Goal: Transaction & Acquisition: Purchase product/service

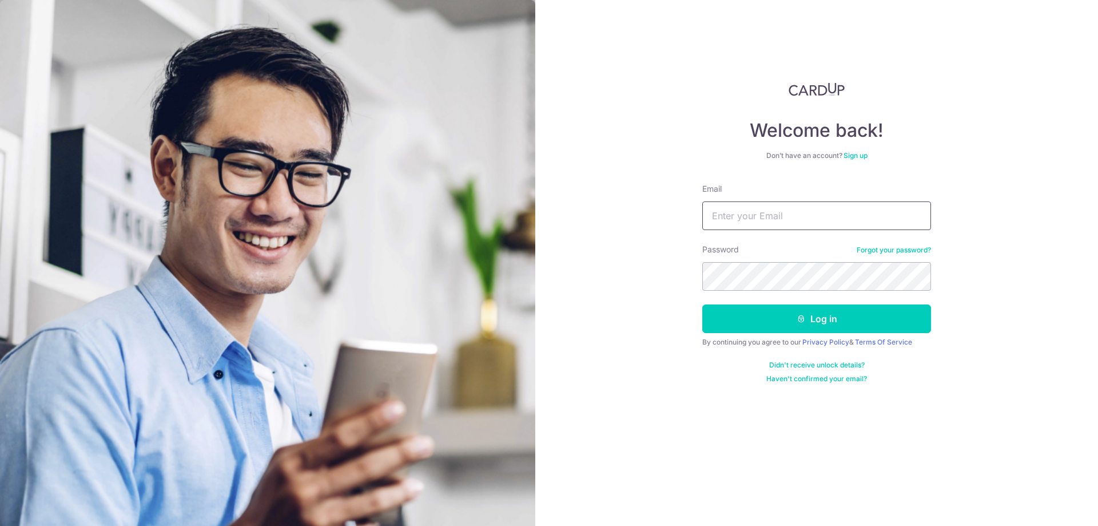
click at [739, 221] on input "Email" at bounding box center [816, 215] width 229 height 29
type input "kohtecksan@gmail.com"
click at [823, 324] on button "Log in" at bounding box center [816, 318] width 229 height 29
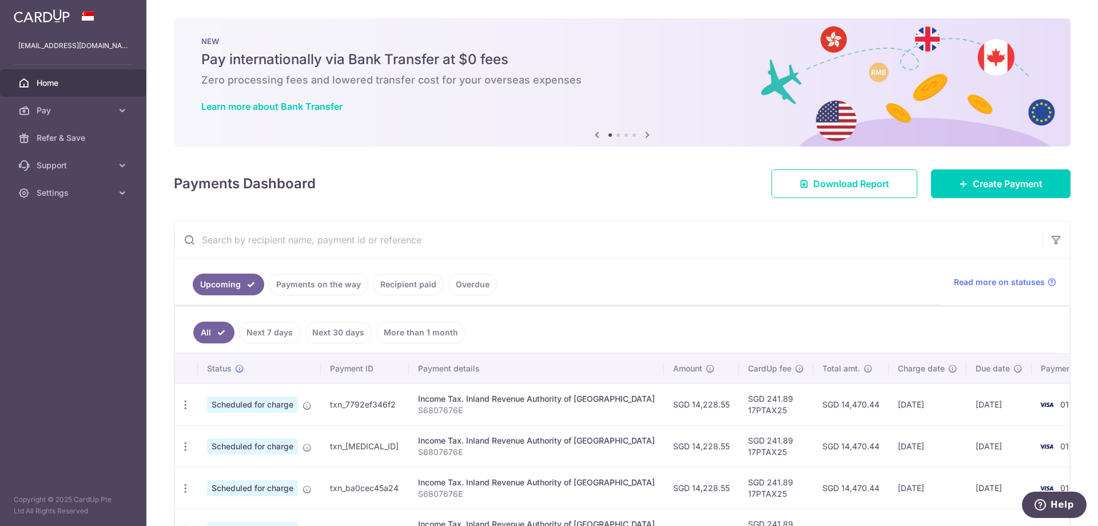
click at [643, 136] on icon at bounding box center [648, 135] width 14 height 14
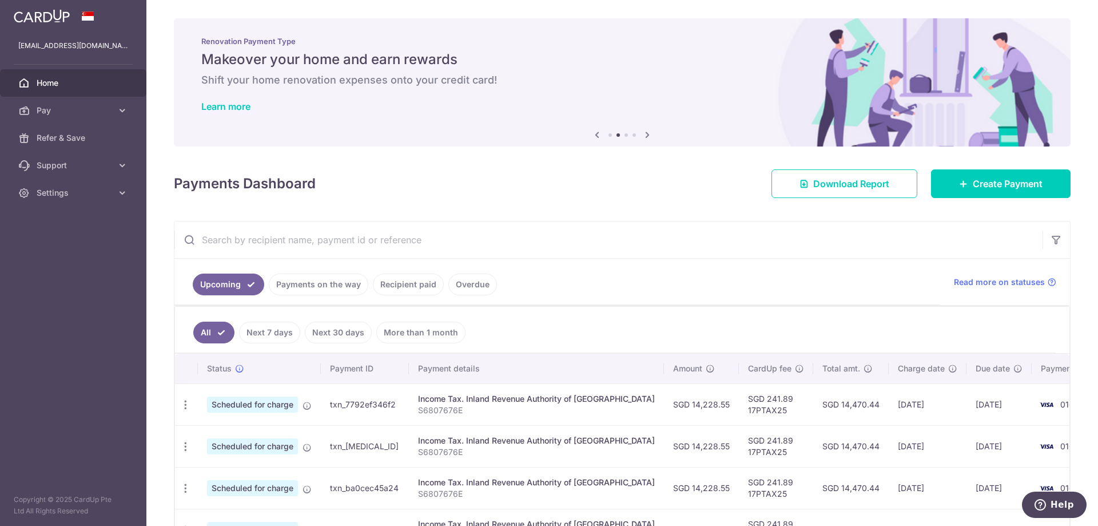
click at [643, 136] on icon at bounding box center [648, 135] width 14 height 14
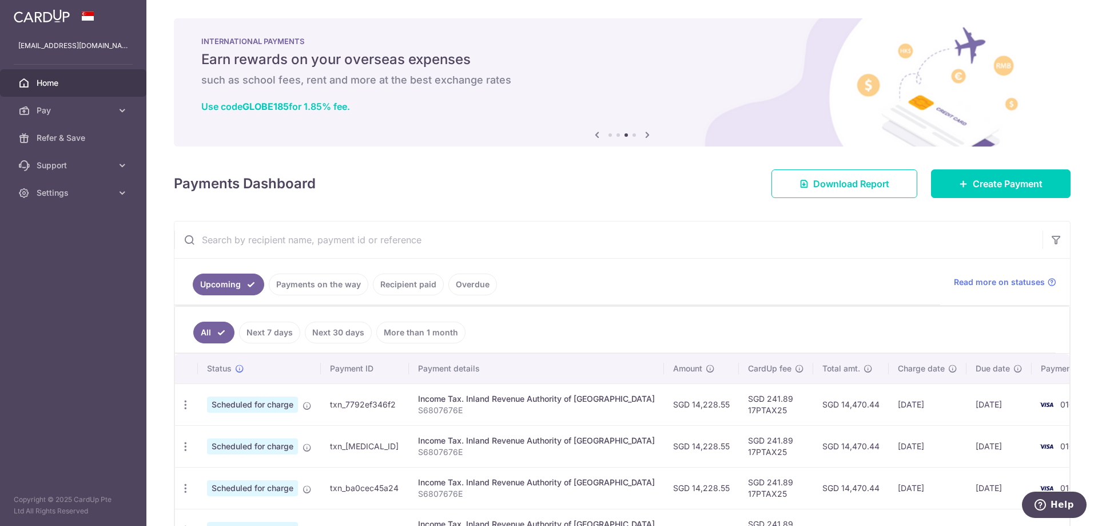
click at [643, 136] on icon at bounding box center [648, 135] width 14 height 14
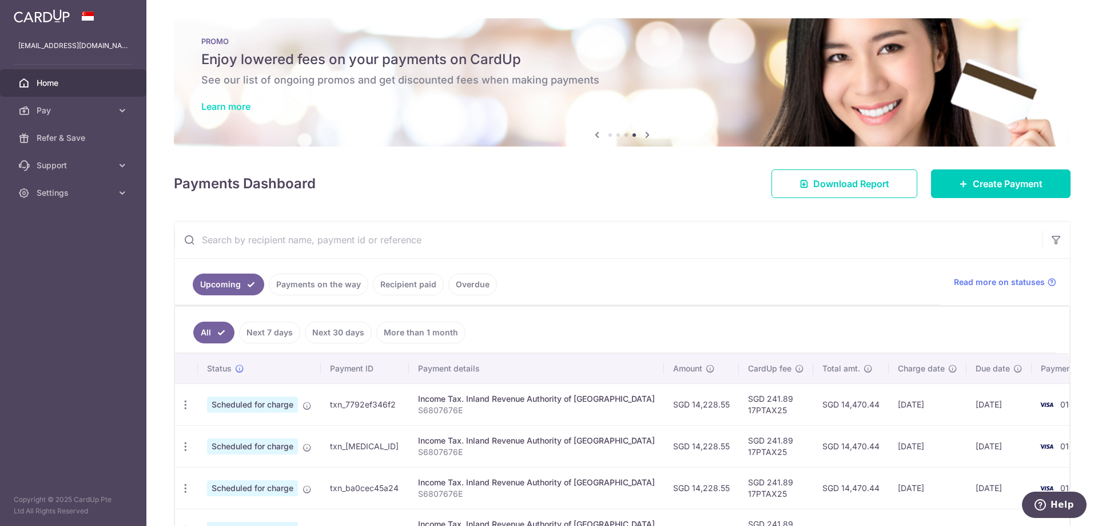
click at [243, 102] on link "Learn more" at bounding box center [225, 106] width 49 height 11
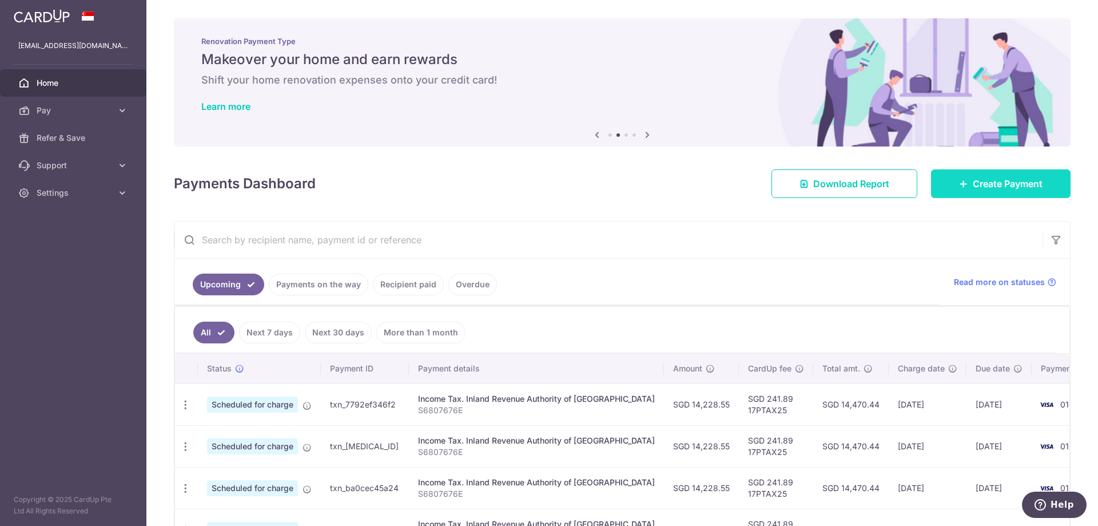
click at [986, 183] on span "Create Payment" at bounding box center [1008, 184] width 70 height 14
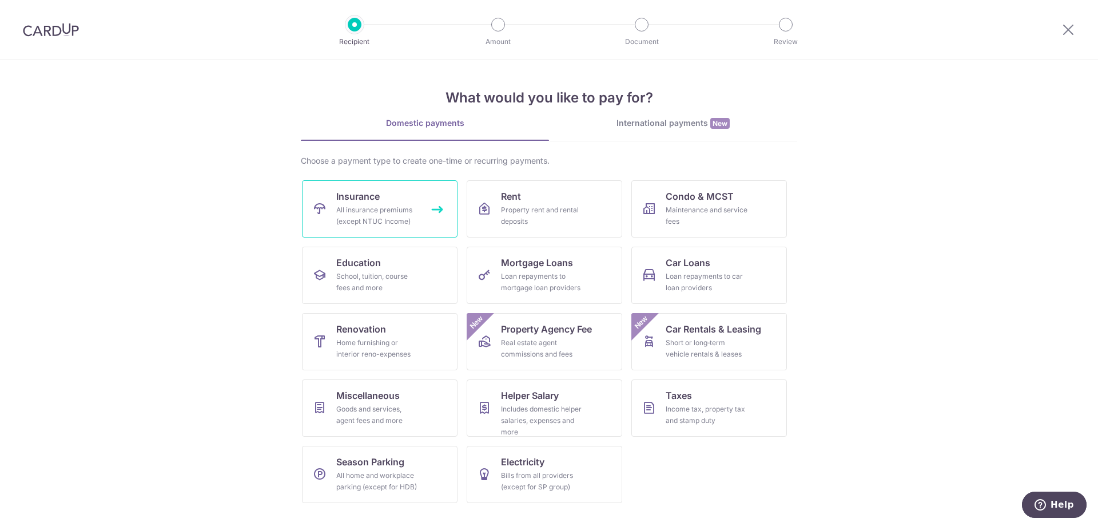
click at [363, 217] on div "All insurance premiums (except NTUC Income)" at bounding box center [377, 215] width 82 height 23
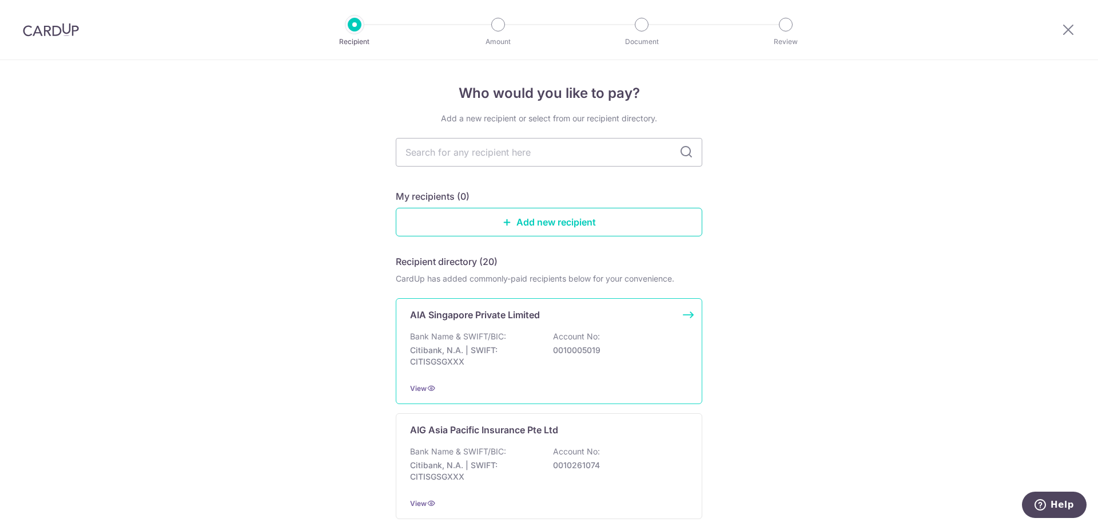
click at [685, 315] on div "AIA Singapore Private Limited Bank Name & SWIFT/BIC: Citibank, N.A. | SWIFT: CI…" at bounding box center [549, 351] width 307 height 106
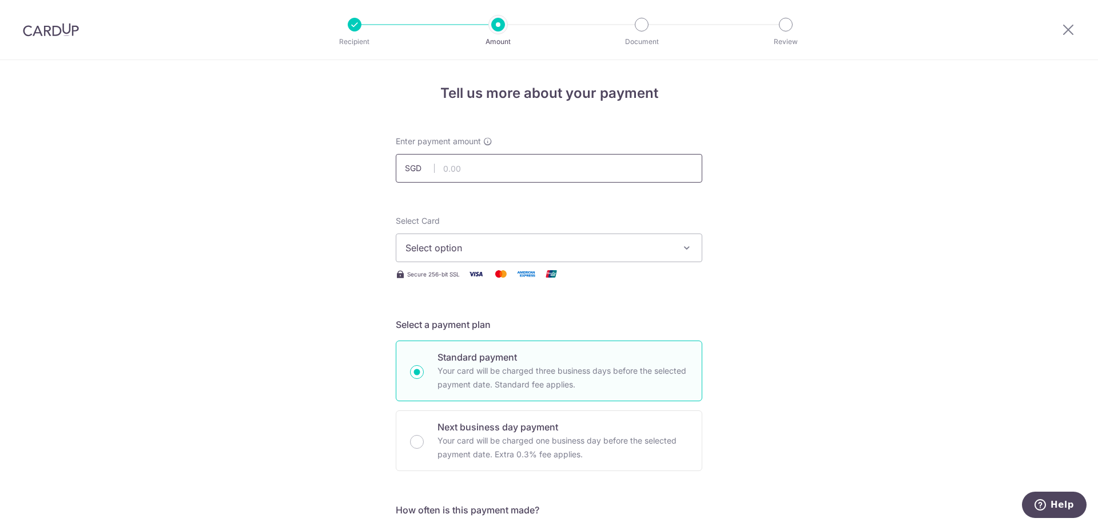
click at [450, 170] on input "text" at bounding box center [549, 168] width 307 height 29
click at [682, 250] on icon "button" at bounding box center [686, 247] width 11 height 11
type input "1,208.30"
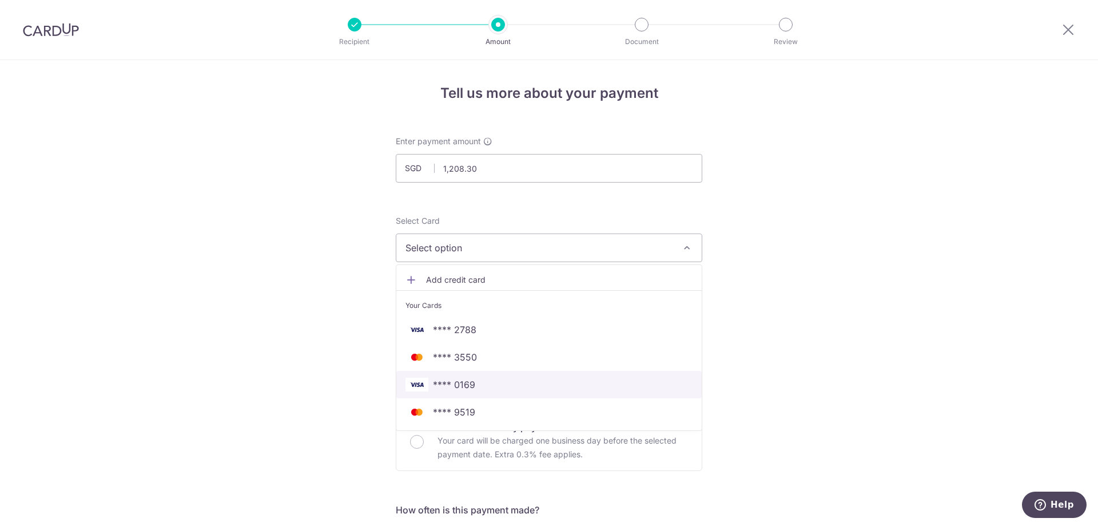
click at [466, 385] on span "**** 0169" at bounding box center [454, 385] width 42 height 14
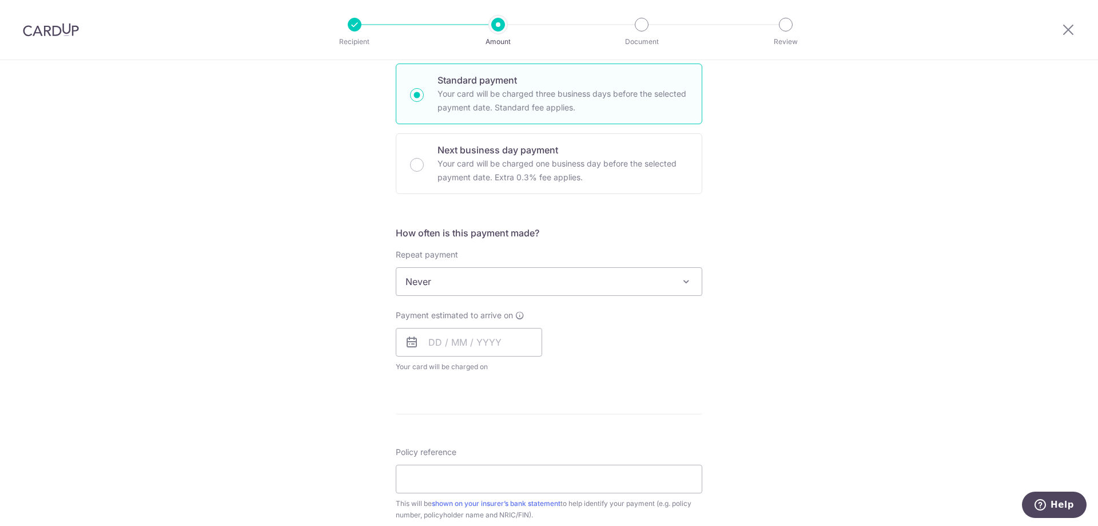
scroll to position [285, 0]
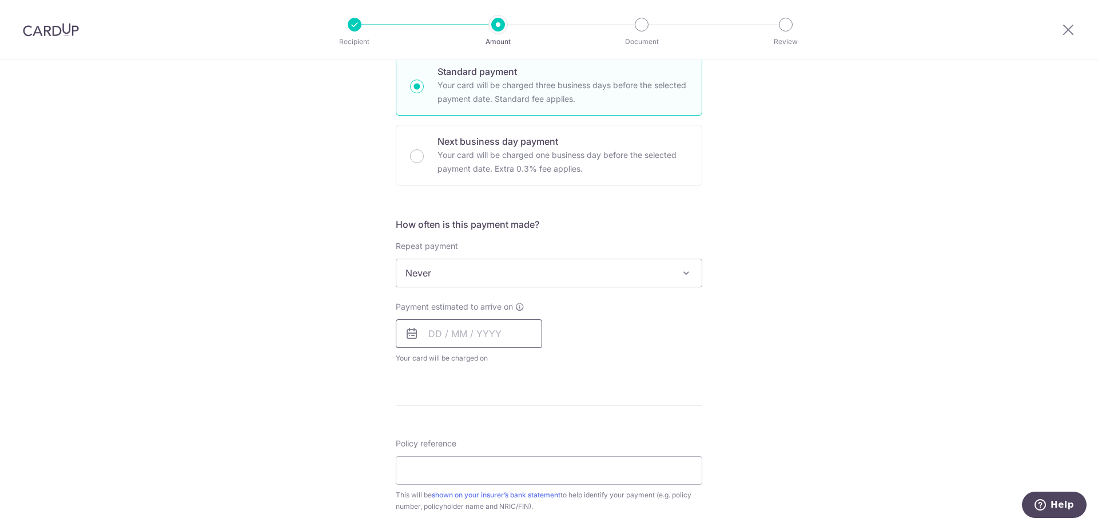
click at [429, 334] on input "text" at bounding box center [469, 333] width 146 height 29
click at [555, 364] on link "Next" at bounding box center [558, 364] width 14 height 14
click at [485, 415] on link "1" at bounding box center [488, 415] width 18 height 18
type input "[DATE]"
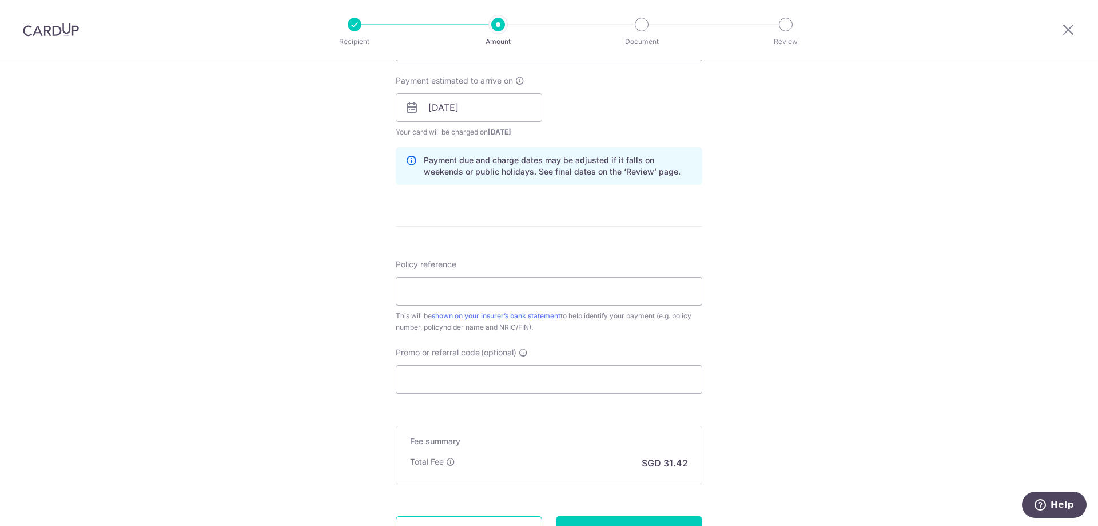
scroll to position [515, 0]
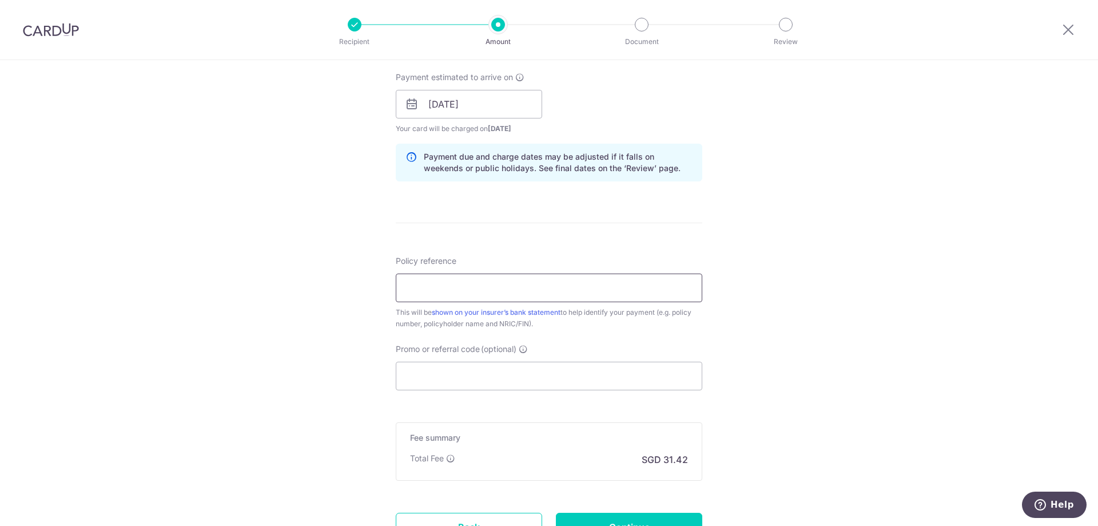
click at [509, 291] on input "Policy reference" at bounding box center [549, 287] width 307 height 29
type input "H221614783"
click at [396, 361] on input "Promo or referral code (optional)" at bounding box center [549, 375] width 307 height 29
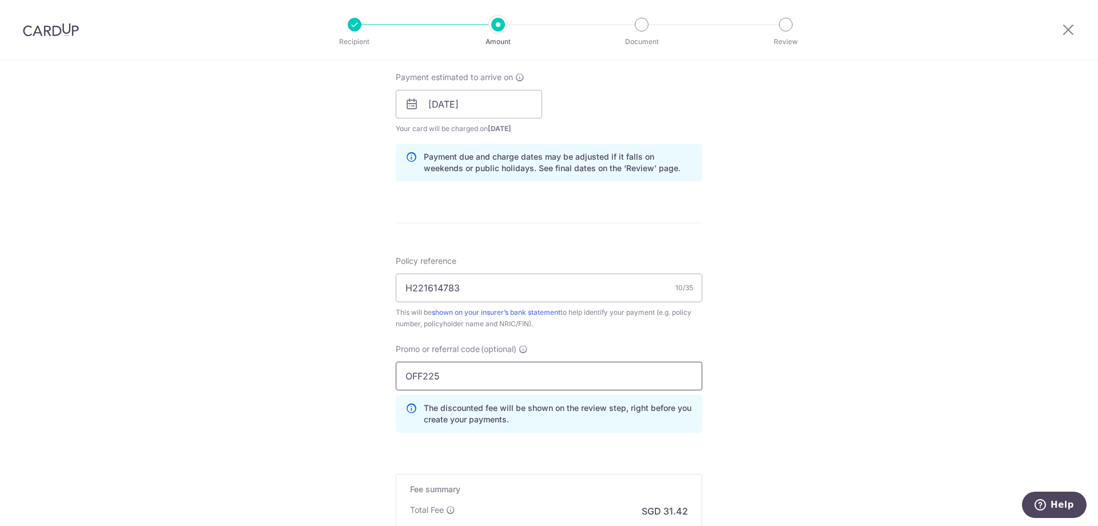
type input "OFF225"
click at [0, 0] on div "Tell us more about your payment Enter payment amount SGD 1,208.30 1208.30 Selec…" at bounding box center [549, 111] width 1098 height 1133
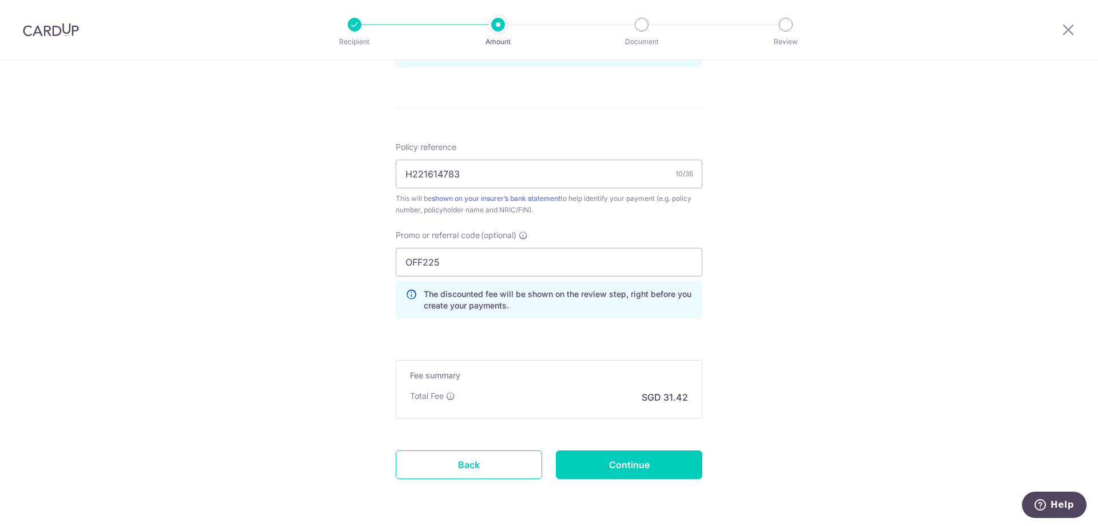
scroll to position [629, 0]
click at [625, 467] on input "Continue" at bounding box center [629, 464] width 146 height 29
type input "Create Schedule"
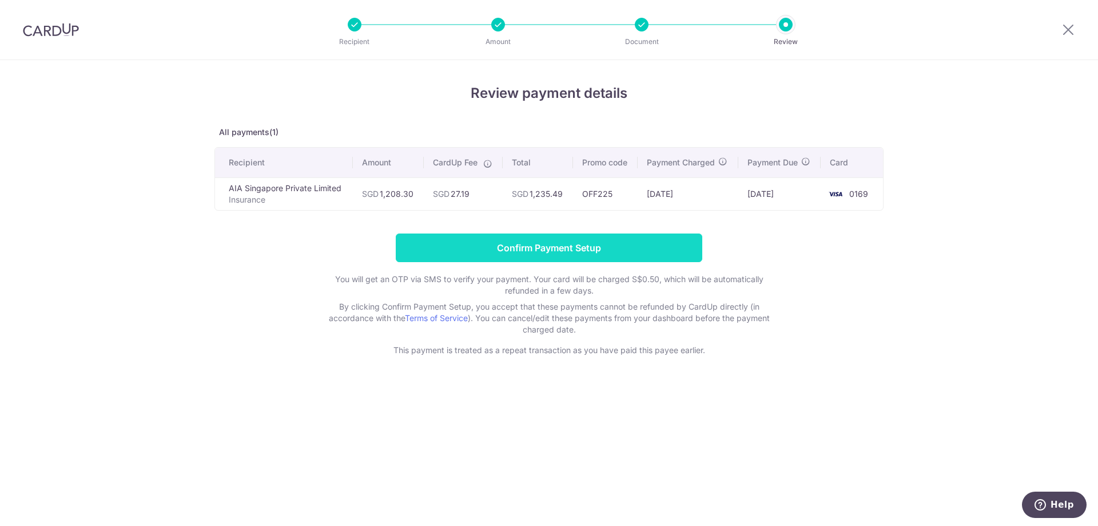
click at [561, 253] on input "Confirm Payment Setup" at bounding box center [549, 247] width 307 height 29
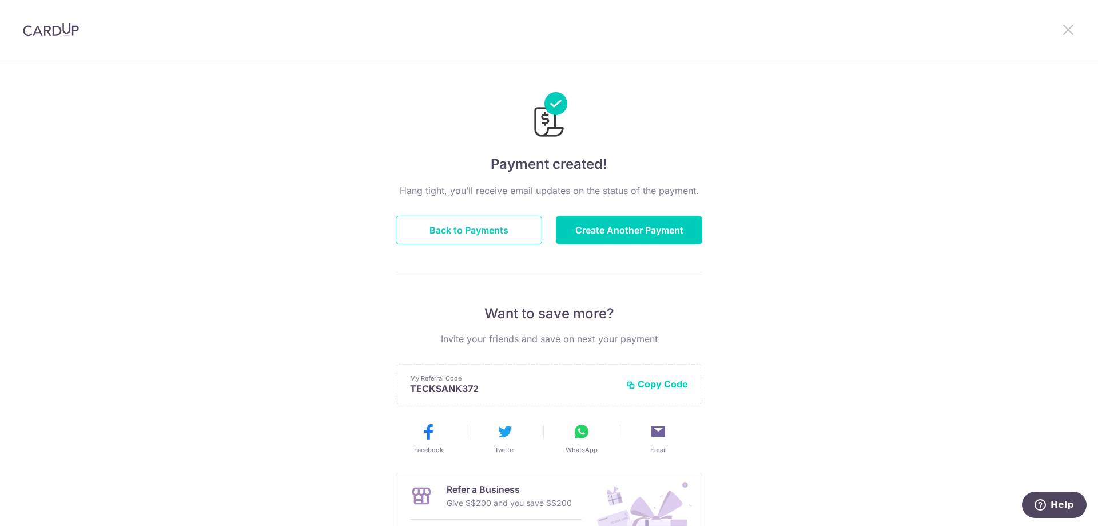
click at [1068, 30] on icon at bounding box center [1069, 29] width 14 height 14
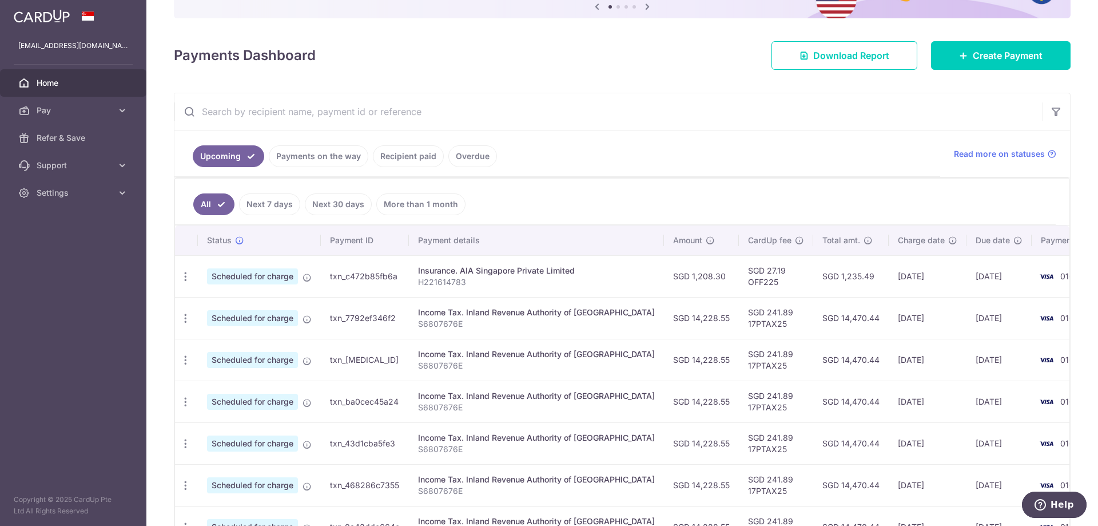
scroll to position [172, 0]
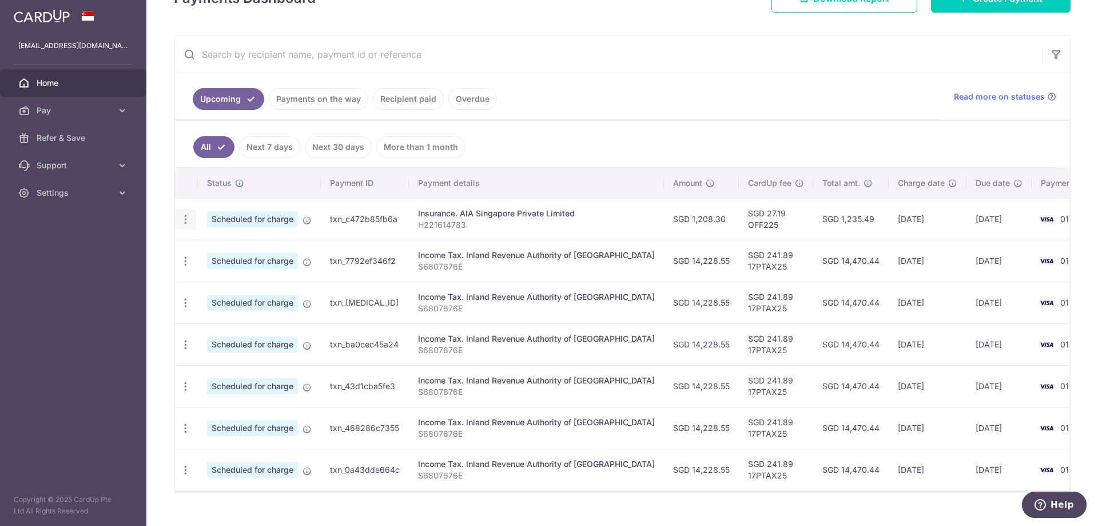
click at [186, 220] on icon "button" at bounding box center [186, 219] width 12 height 12
click at [583, 231] on td "Insurance. AIA Singapore Private Limited H221614783" at bounding box center [536, 219] width 255 height 42
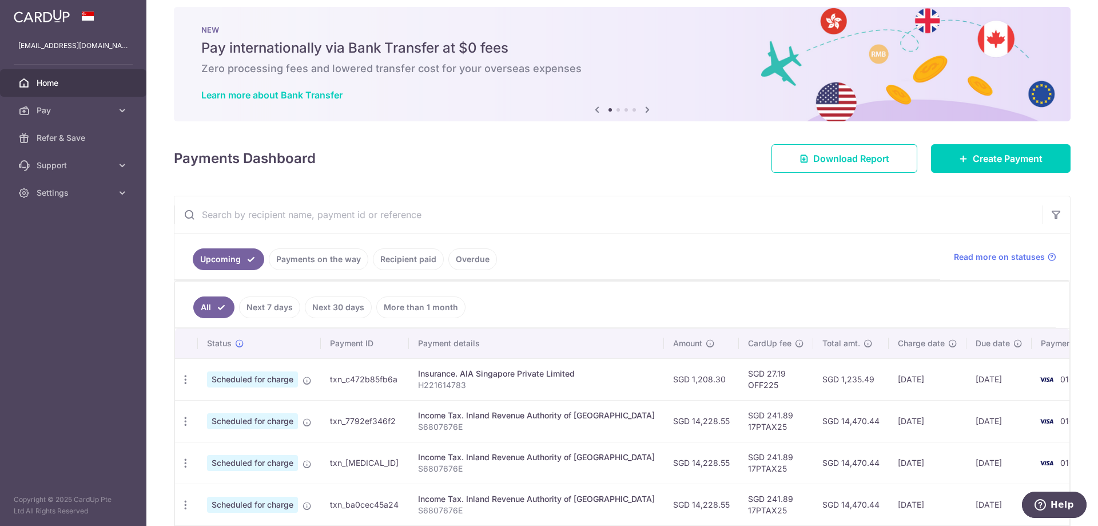
scroll to position [0, 0]
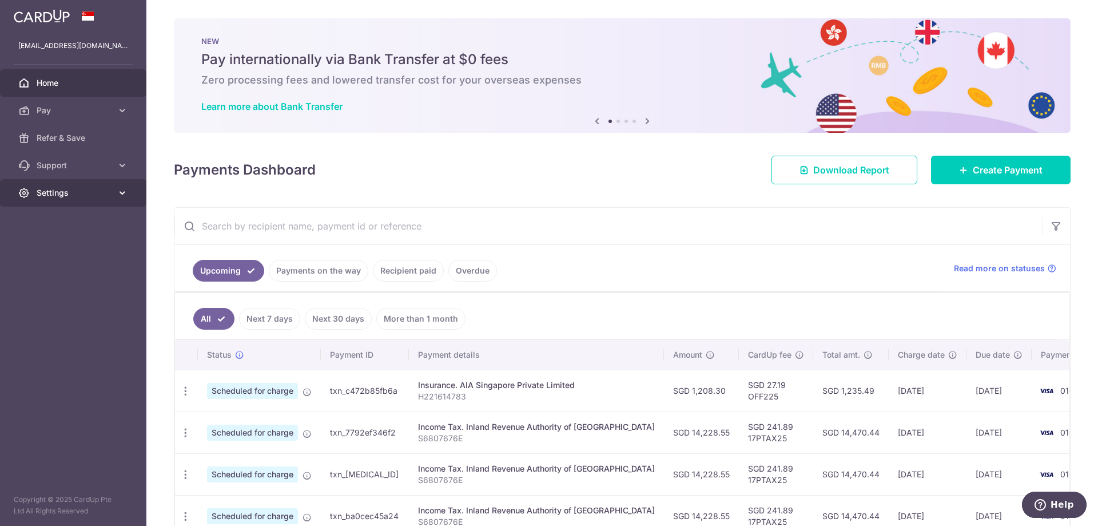
click at [124, 194] on icon at bounding box center [122, 192] width 11 height 11
click at [50, 247] on span "Logout" at bounding box center [75, 247] width 76 height 11
